Goal: Information Seeking & Learning: Learn about a topic

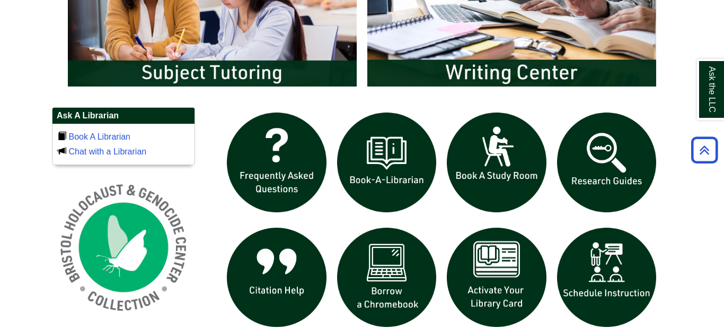
click at [496, 232] on img "slideshow" at bounding box center [497, 277] width 110 height 110
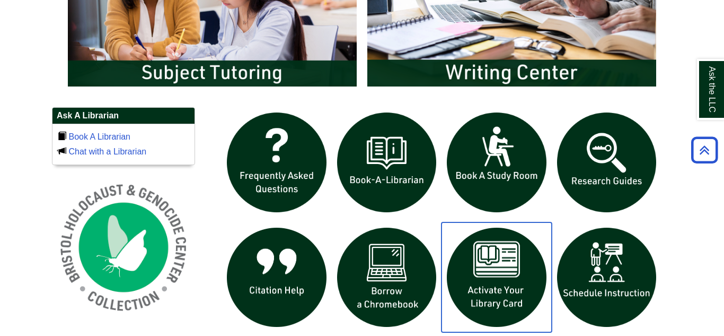
click at [470, 283] on img "slideshow" at bounding box center [497, 277] width 110 height 110
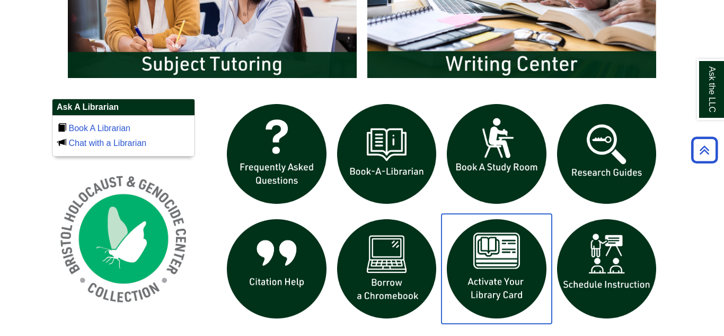
scroll to position [649, 0]
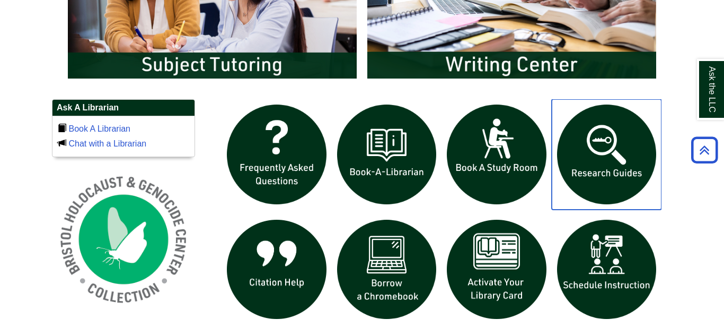
click at [589, 157] on img "slideshow" at bounding box center [607, 154] width 110 height 110
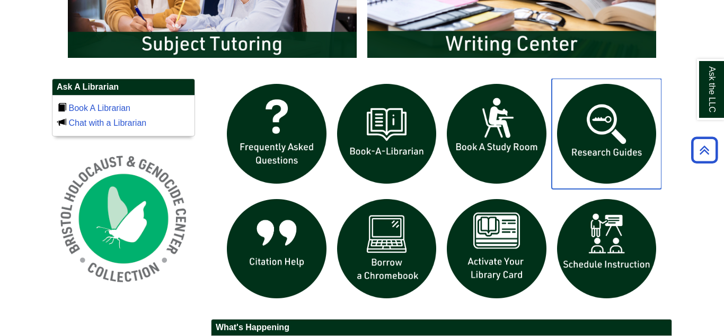
scroll to position [668, 0]
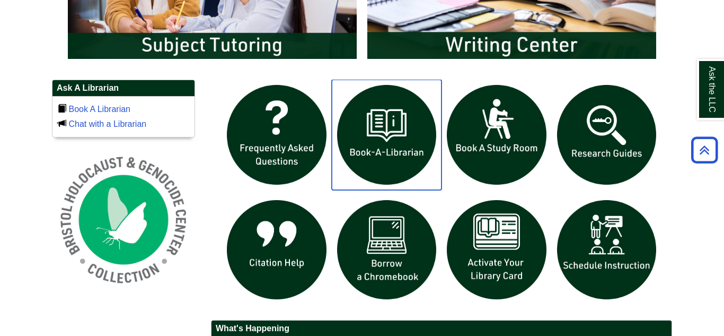
click at [385, 143] on img "slideshow" at bounding box center [387, 135] width 110 height 110
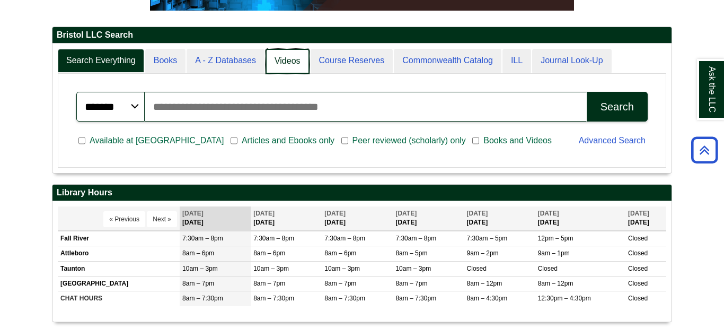
scroll to position [128, 619]
click at [299, 67] on link "Videos" at bounding box center [288, 61] width 44 height 25
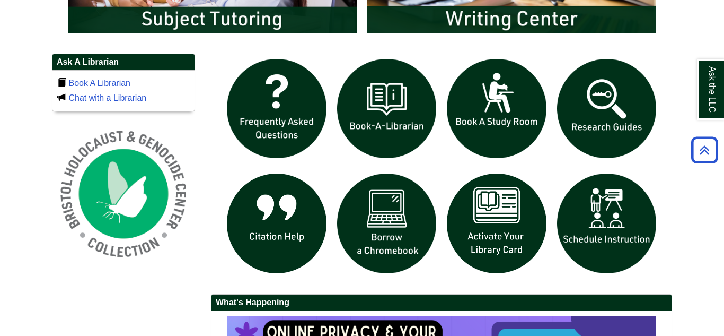
scroll to position [684, 0]
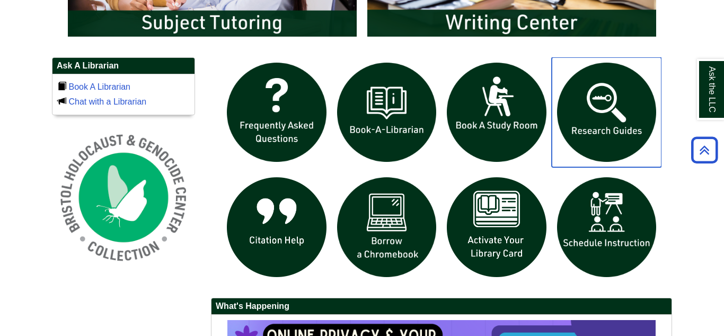
click at [588, 131] on img "slideshow" at bounding box center [607, 112] width 110 height 110
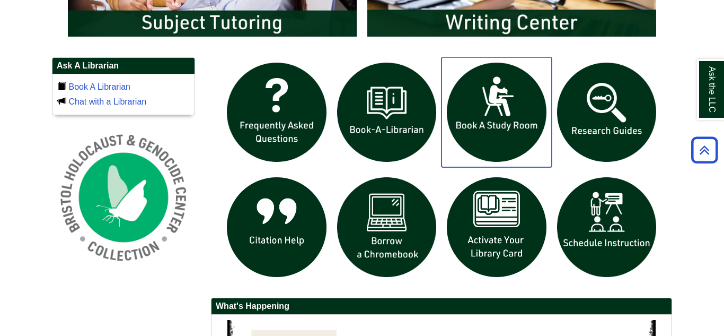
click at [471, 127] on img "slideshow" at bounding box center [497, 112] width 110 height 110
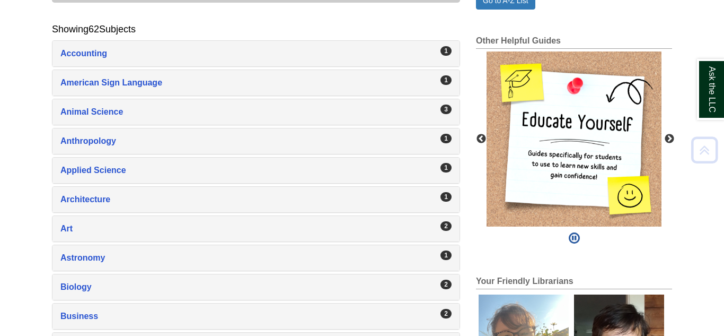
scroll to position [202, 0]
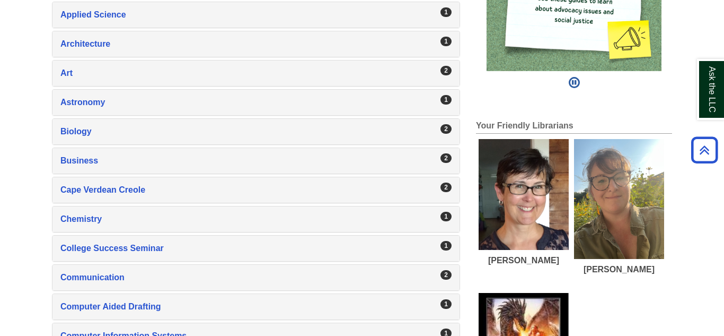
scroll to position [352, 0]
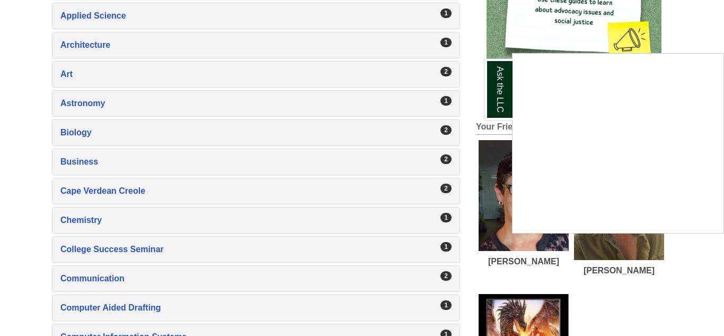
click at [118, 135] on div "Ask the LLC" at bounding box center [362, 168] width 724 height 336
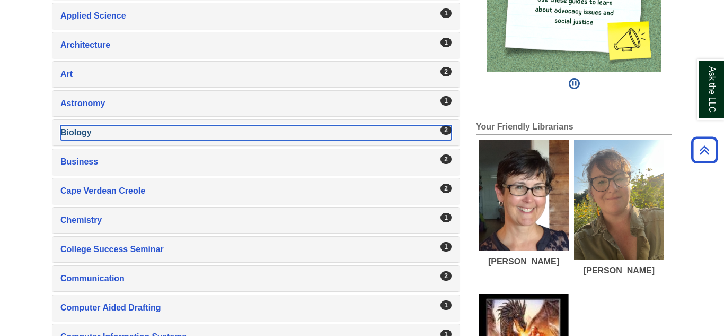
click at [82, 125] on div "Biology , 2 guides" at bounding box center [255, 132] width 391 height 15
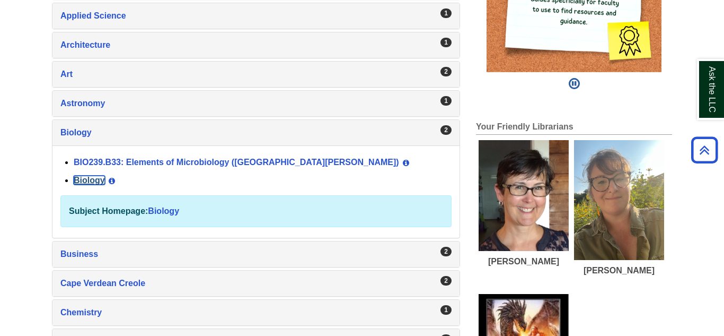
click at [100, 180] on link "Biology" at bounding box center [89, 179] width 31 height 9
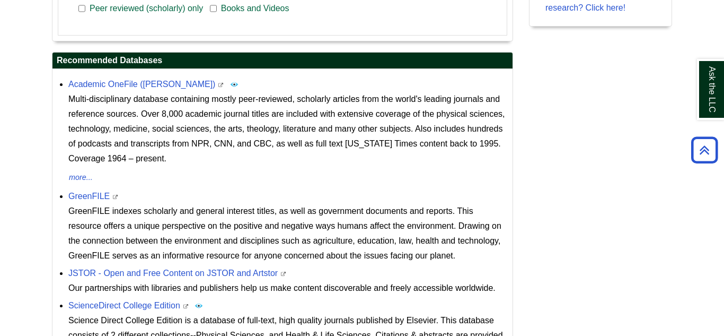
scroll to position [384, 0]
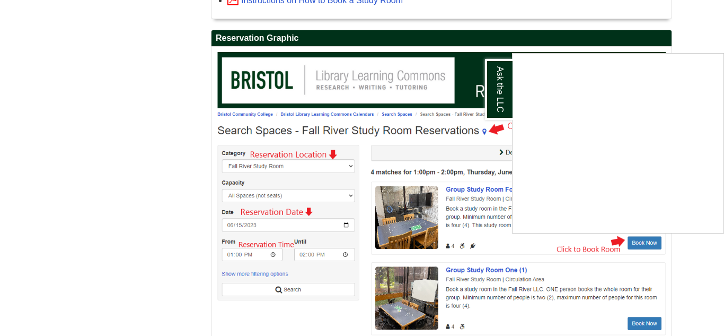
scroll to position [1430, 0]
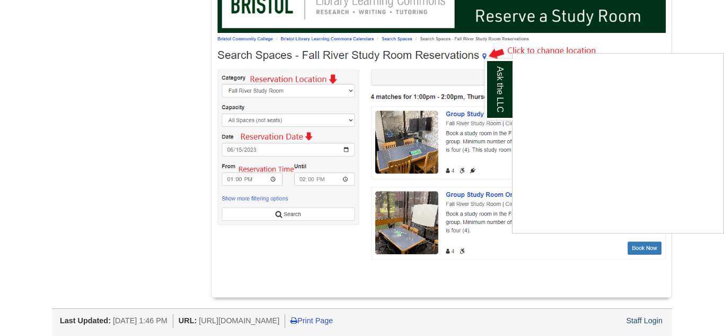
click at [682, 44] on div "Ask the LLC" at bounding box center [362, 168] width 724 height 336
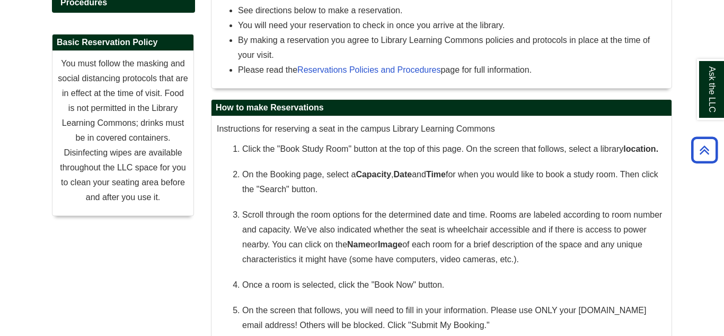
scroll to position [0, 0]
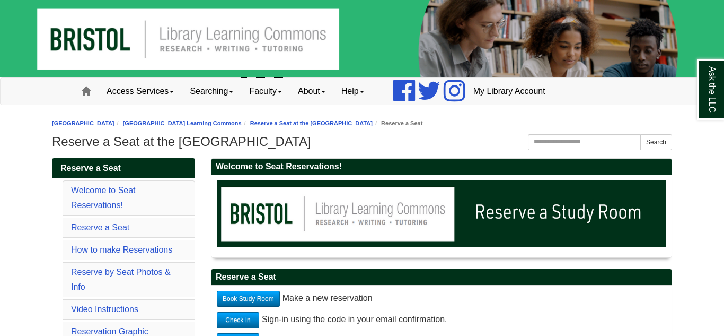
click at [258, 98] on link "Faculty" at bounding box center [265, 91] width 49 height 27
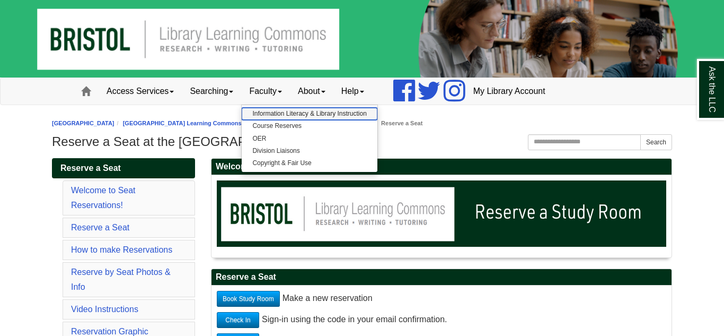
click at [268, 108] on link "Information Literacy & Library Instruction" at bounding box center [309, 114] width 135 height 12
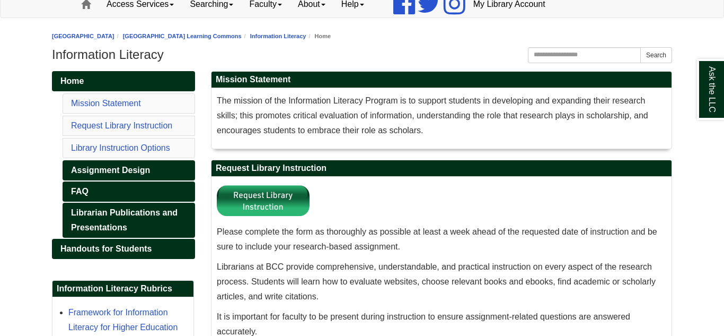
scroll to position [87, 0]
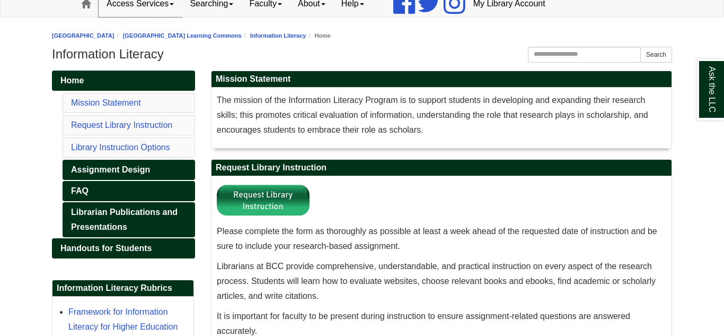
click at [140, 0] on link "Access Services" at bounding box center [140, 3] width 83 height 27
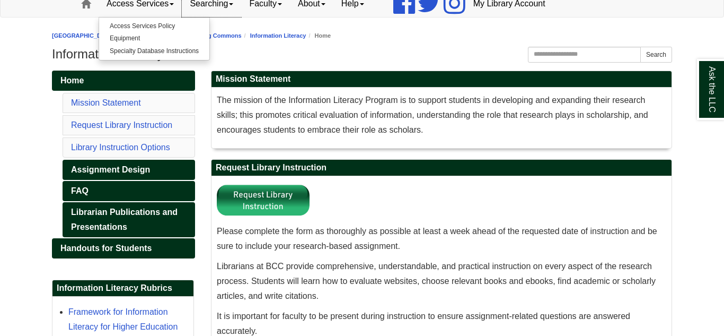
click at [210, 12] on link "Searching" at bounding box center [211, 3] width 59 height 27
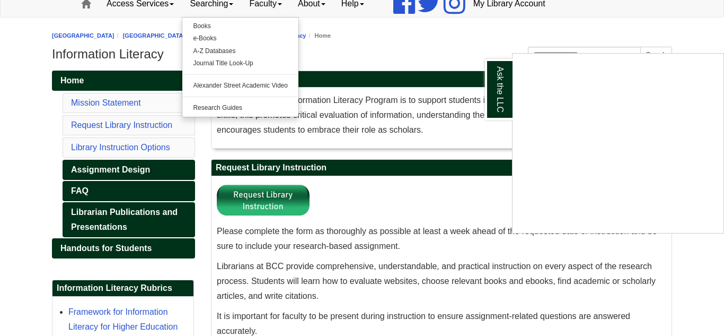
click at [232, 105] on div "Ask the LLC" at bounding box center [362, 168] width 724 height 336
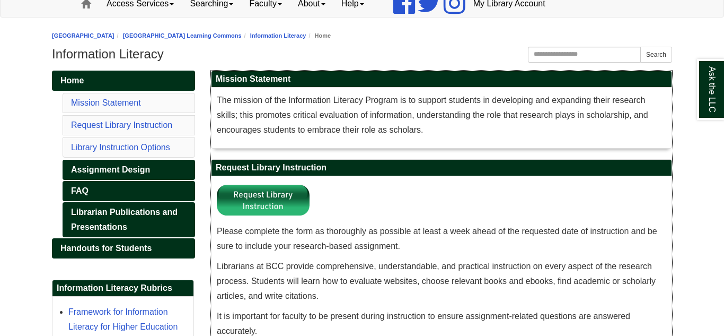
click at [232, 105] on span "The mission of the Information Literacy Program is to support students in devel…" at bounding box center [432, 114] width 431 height 39
